Goal: Find specific page/section: Find specific page/section

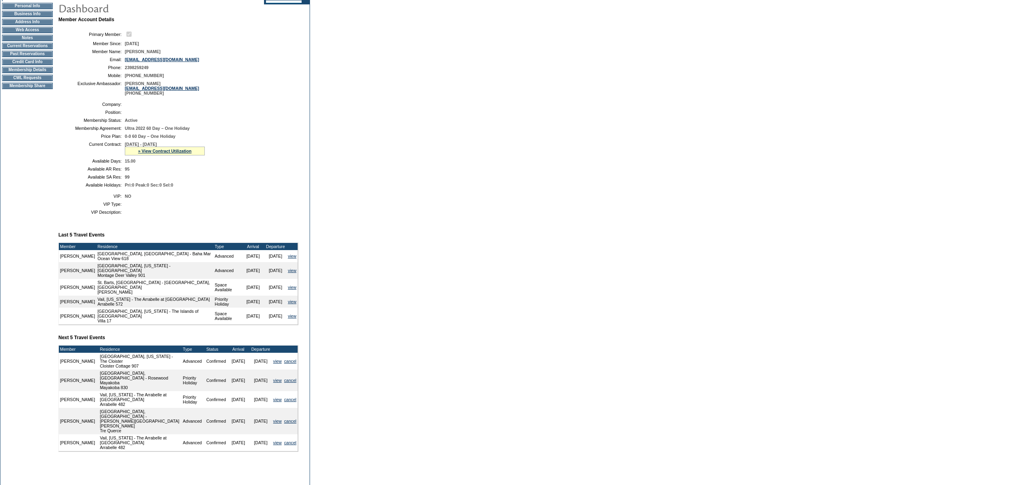
scroll to position [82, 0]
click at [162, 153] on link "» View Contract Utilization" at bounding box center [165, 150] width 54 height 5
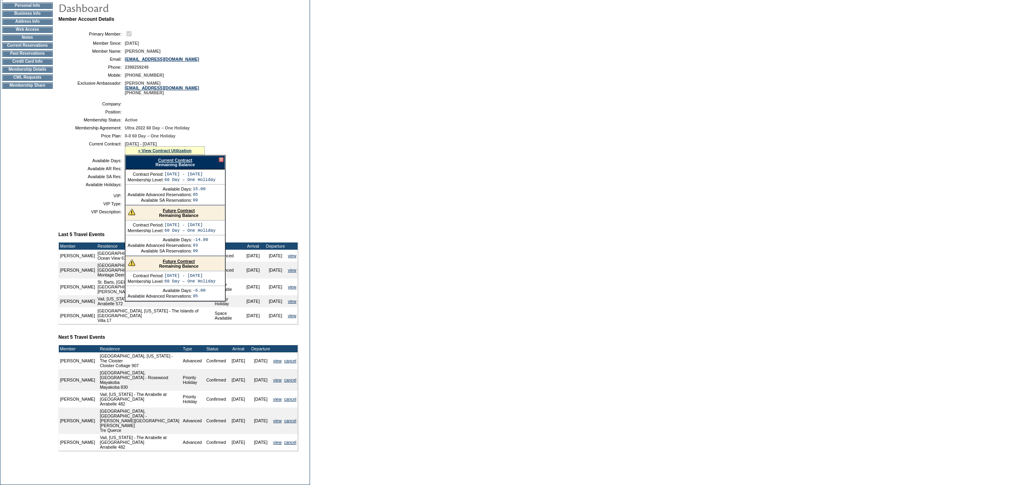
click at [165, 163] on link "Current Contract" at bounding box center [175, 160] width 34 height 5
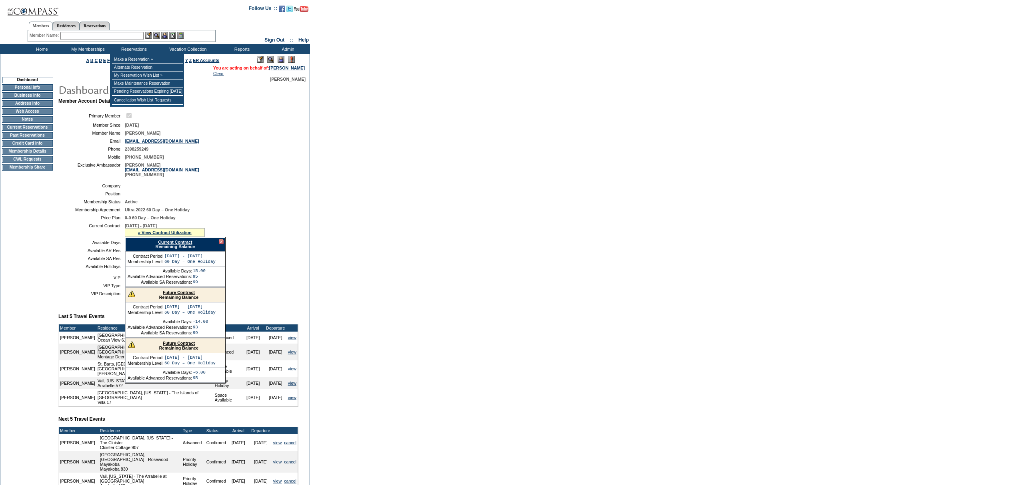
click at [140, 39] on input "text" at bounding box center [101, 36] width 83 height 8
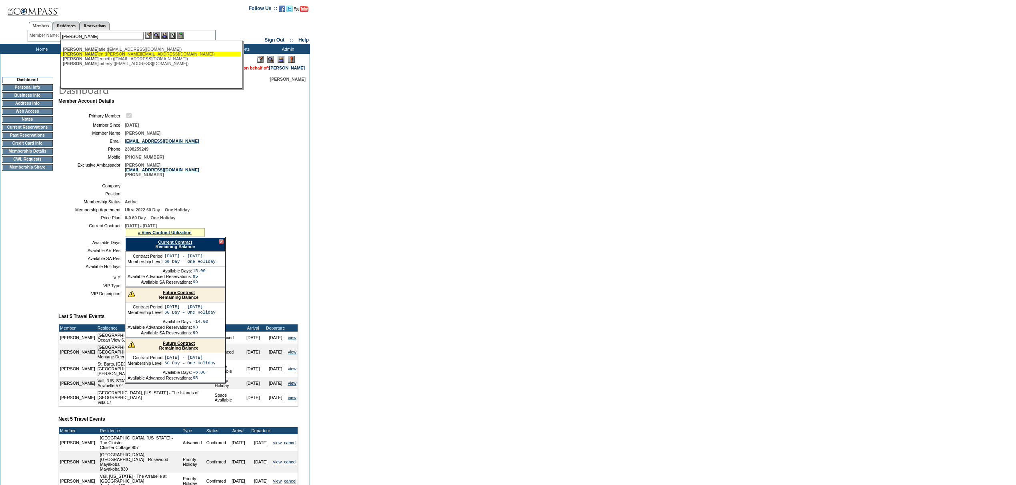
click at [116, 52] on div "Anderson, K en (ken@anderhome.com)" at bounding box center [151, 54] width 176 height 5
type input "Anderson, Ken (ken@anderhome.com)"
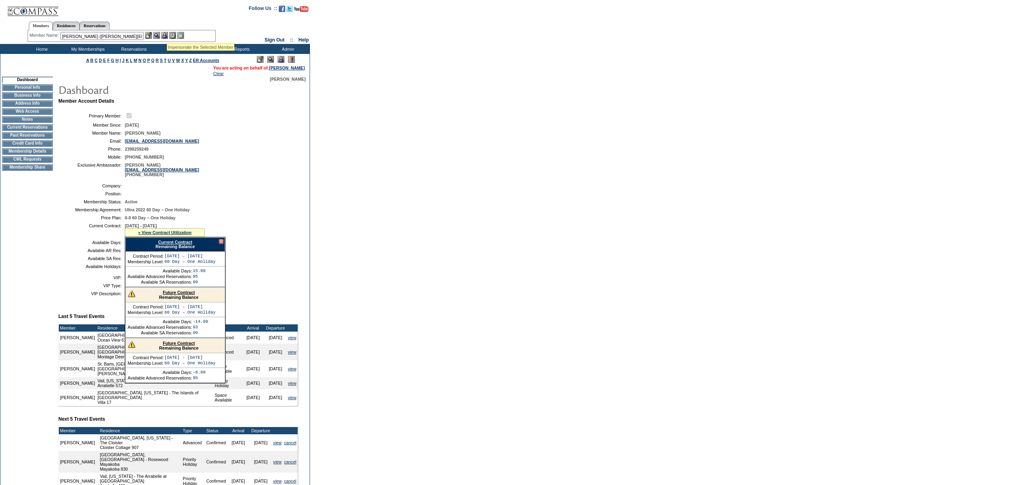
click at [167, 34] on img at bounding box center [164, 35] width 7 height 7
click at [155, 34] on img at bounding box center [156, 35] width 7 height 7
